Goal: Task Accomplishment & Management: Manage account settings

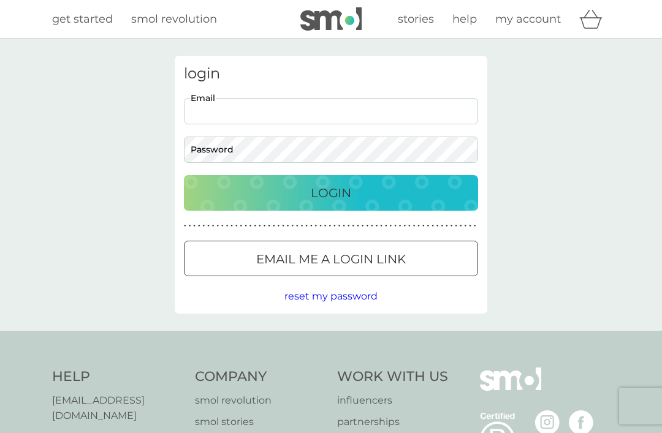
type input "mrswalklet@gmail.com"
click at [331, 192] on button "Login" at bounding box center [331, 193] width 294 height 36
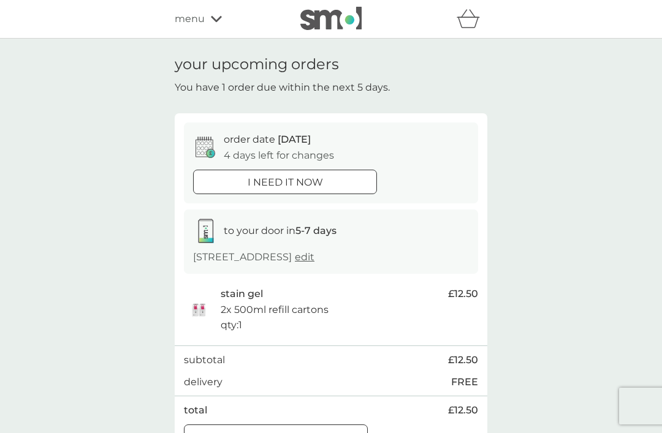
scroll to position [1, 0]
click at [302, 433] on button "Manage plan" at bounding box center [276, 436] width 184 height 25
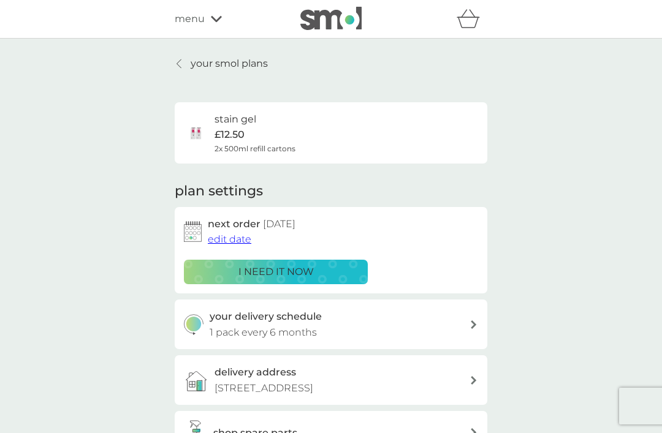
click at [215, 21] on icon at bounding box center [216, 19] width 11 height 6
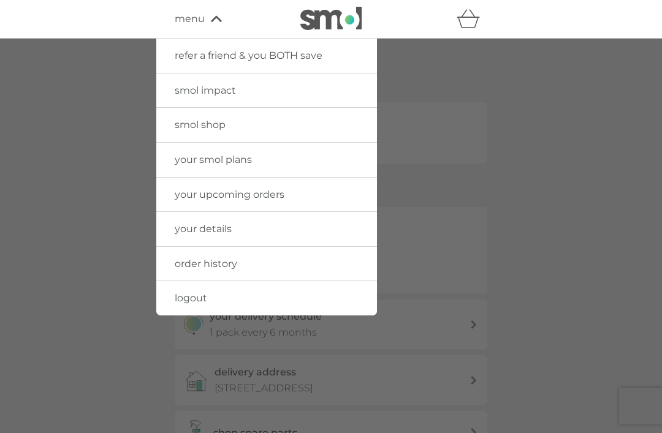
click at [241, 166] on link "your smol plans" at bounding box center [266, 160] width 221 height 34
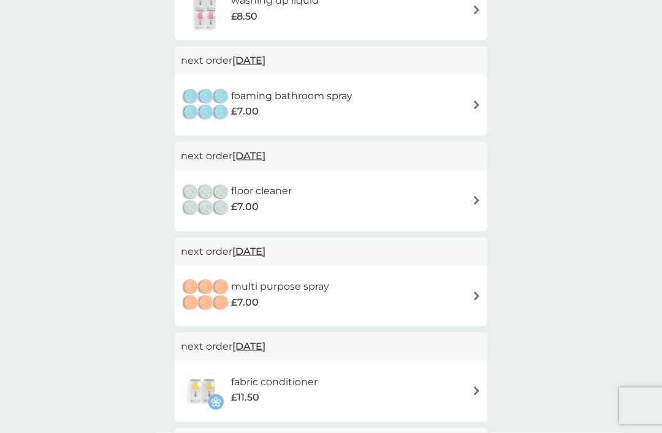
scroll to position [674, 0]
click at [474, 291] on img at bounding box center [476, 295] width 9 height 9
